Goal: Task Accomplishment & Management: Use online tool/utility

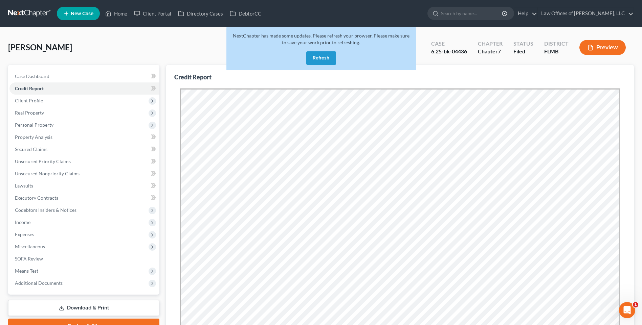
scroll to position [119, 0]
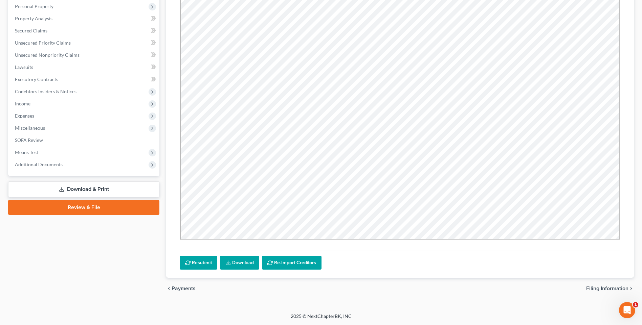
click at [86, 208] on link "Review & File" at bounding box center [83, 207] width 151 height 15
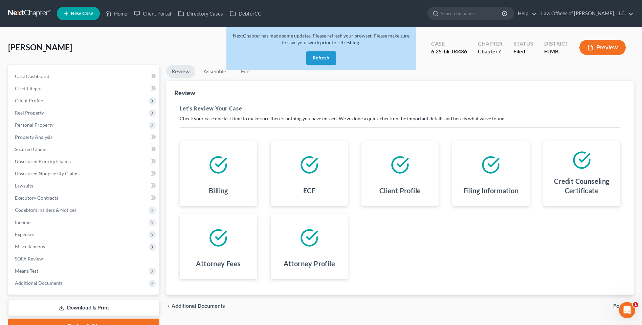
click at [326, 58] on button "Refresh" at bounding box center [321, 58] width 30 height 14
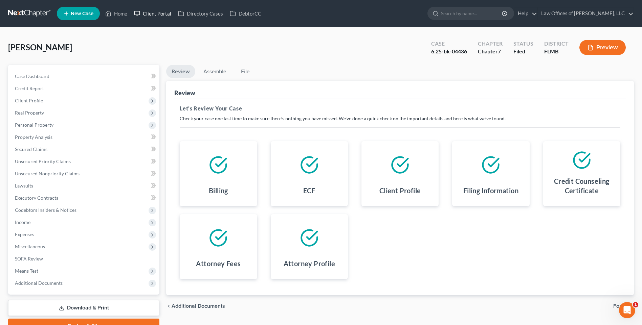
click at [160, 16] on link "Client Portal" at bounding box center [153, 13] width 44 height 12
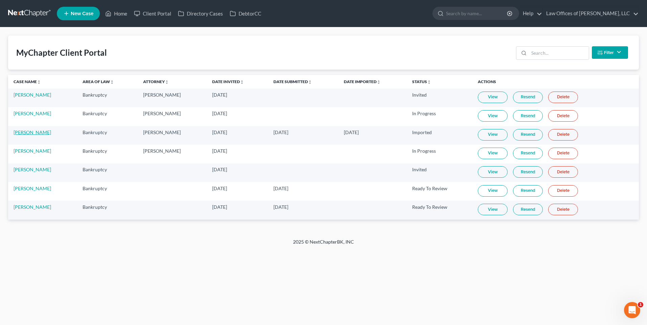
click at [47, 131] on link "[PERSON_NAME]" at bounding box center [33, 133] width 38 height 6
select select "3"
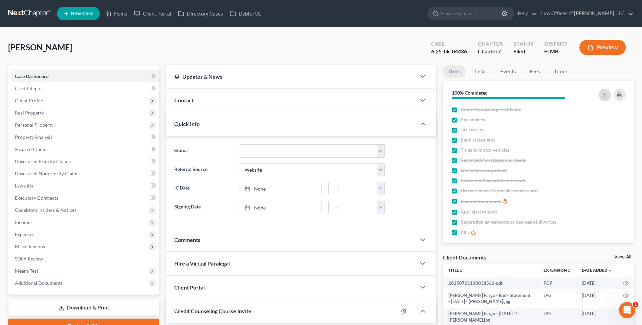
click at [605, 95] on line "button" at bounding box center [604, 95] width 3 height 0
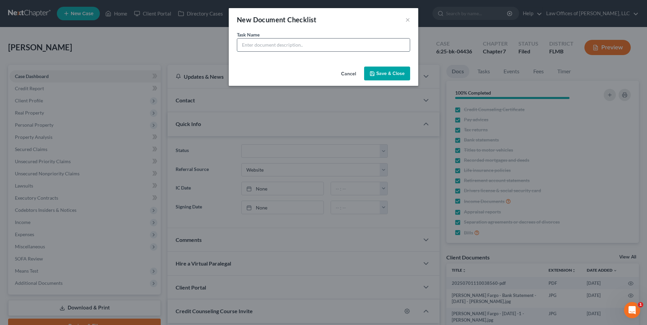
click at [292, 47] on input "text" at bounding box center [323, 45] width 173 height 13
type input "Statement of Social-Security Number"
click at [369, 69] on button "Save & Close" at bounding box center [387, 74] width 46 height 14
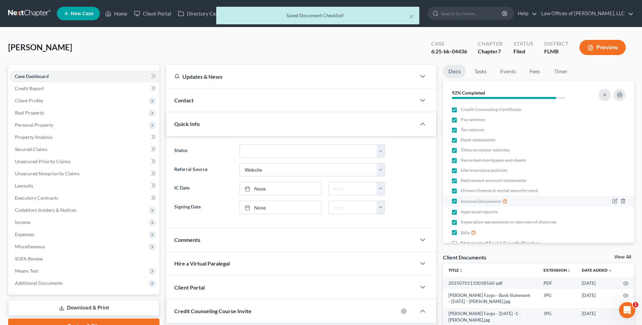
scroll to position [16, 0]
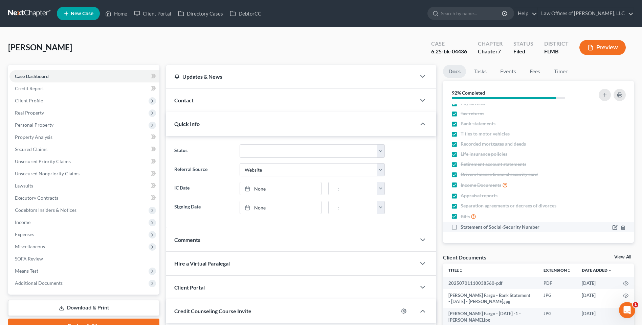
click at [460, 229] on label "Statement of Social-Security Number" at bounding box center [499, 227] width 79 height 7
click at [463, 228] on input "Statement of Social-Security Number" at bounding box center [465, 226] width 4 height 4
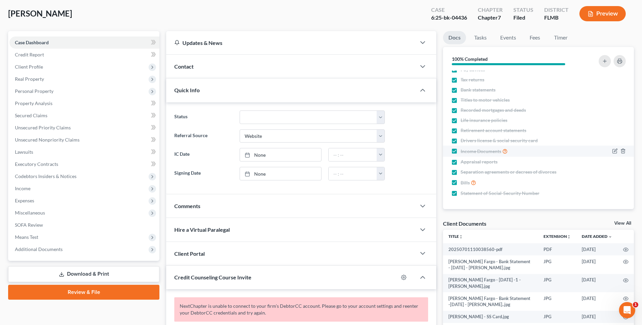
scroll to position [0, 0]
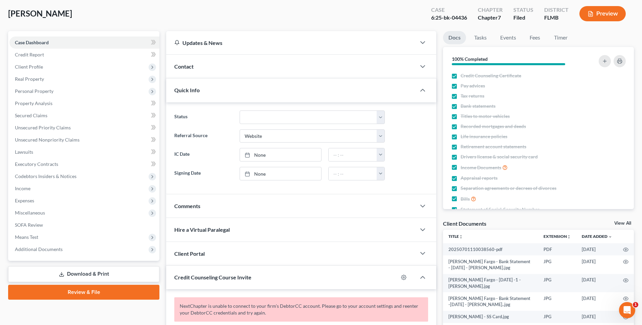
click at [461, 39] on link "Docs" at bounding box center [454, 37] width 23 height 13
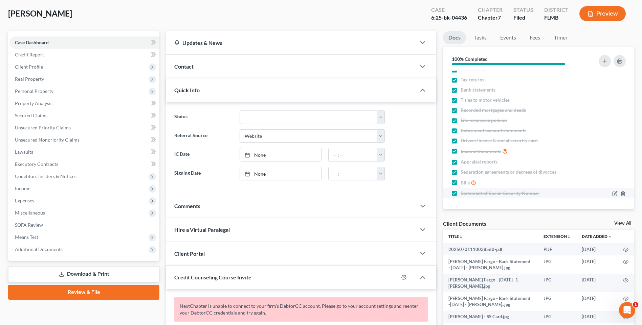
click at [497, 192] on span "Statement of Social-Security Number" at bounding box center [499, 193] width 79 height 7
click at [468, 192] on input "Statement of Social-Security Number" at bounding box center [465, 192] width 4 height 4
checkbox input "false"
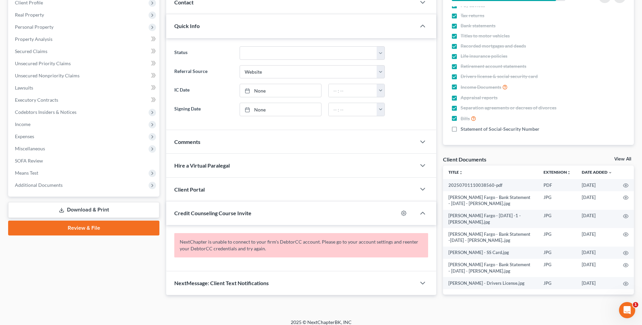
click at [265, 191] on div "Client Portal" at bounding box center [291, 189] width 250 height 23
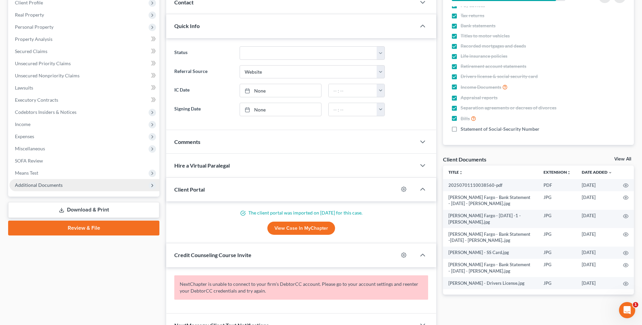
click at [82, 187] on span "Additional Documents" at bounding box center [84, 185] width 150 height 12
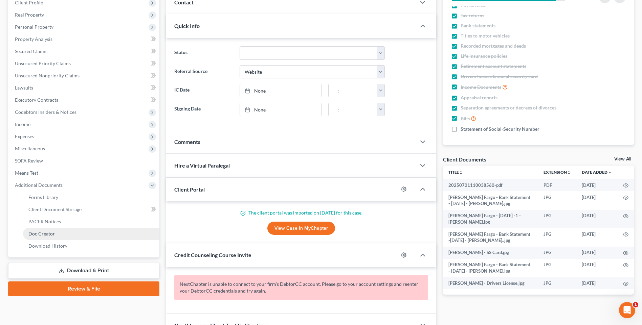
click at [61, 231] on link "Doc Creator" at bounding box center [91, 234] width 136 height 12
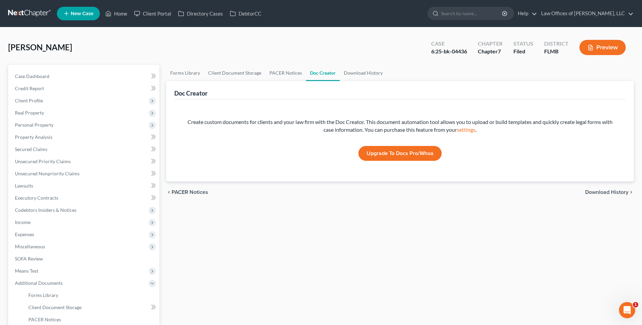
scroll to position [68, 0]
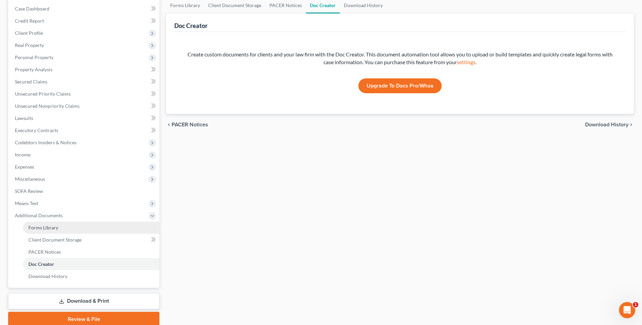
click at [63, 228] on link "Forms Library" at bounding box center [91, 228] width 136 height 12
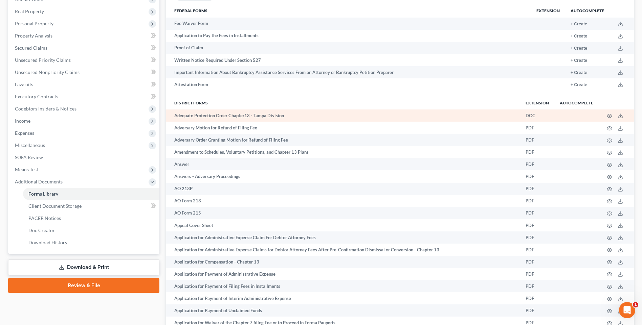
scroll to position [68, 0]
